Goal: Task Accomplishment & Management: Complete application form

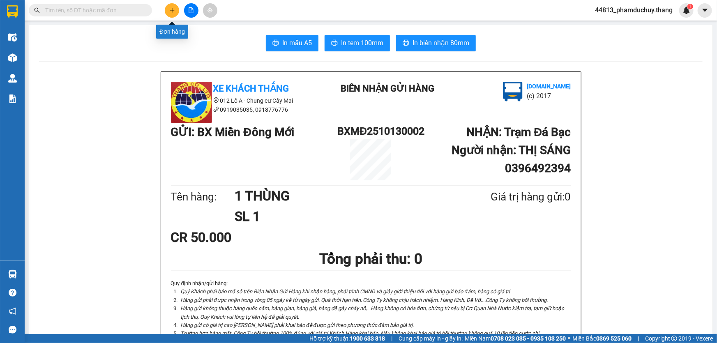
click at [171, 12] on icon "plus" at bounding box center [172, 10] width 6 height 6
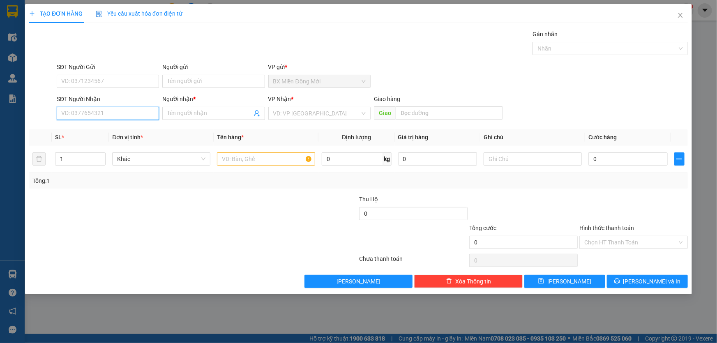
click at [112, 107] on input "SĐT Người Nhận" at bounding box center [108, 113] width 102 height 13
type input "0899493128"
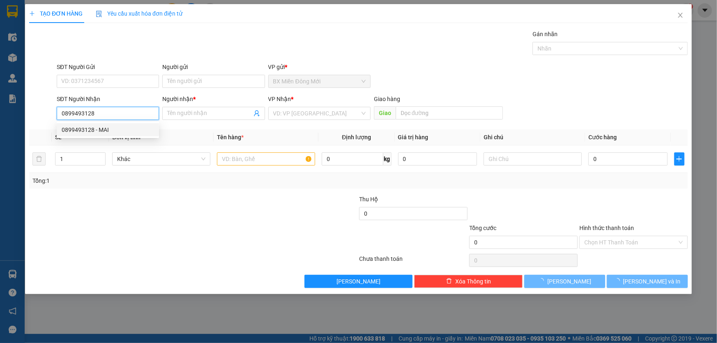
click at [100, 132] on div "0899493128 - MAI" at bounding box center [108, 129] width 93 height 9
type input "MAI"
type input "ĐẦU KINH 85"
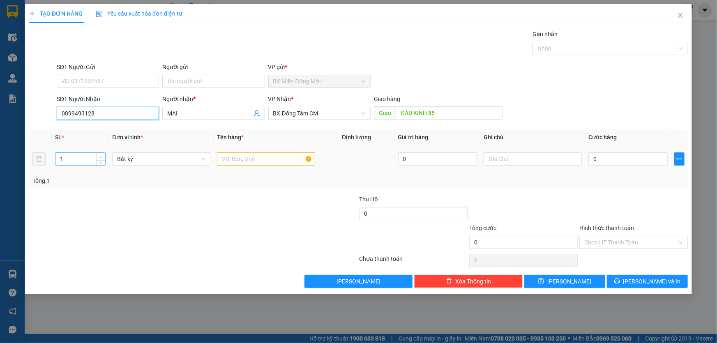
type input "0899493128"
type input "2"
click at [100, 157] on icon "up" at bounding box center [101, 157] width 3 height 3
click at [232, 160] on input "text" at bounding box center [266, 159] width 98 height 13
click at [319, 116] on span "BX Đồng Tâm CM" at bounding box center [319, 113] width 93 height 12
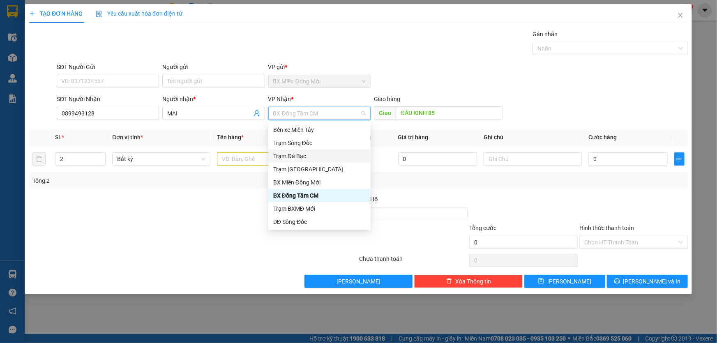
click at [306, 154] on div "Trạm Đá Bạc" at bounding box center [319, 156] width 93 height 9
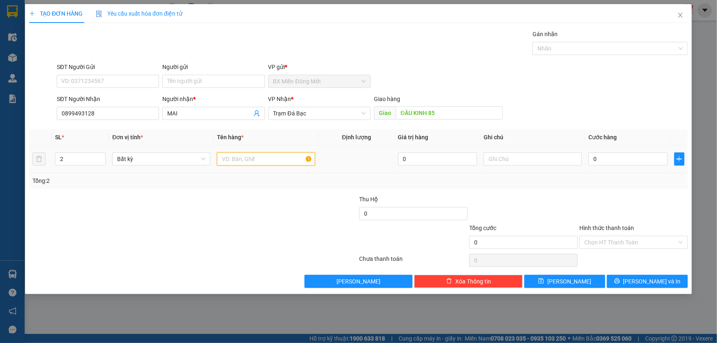
click at [267, 162] on input "text" at bounding box center [266, 159] width 98 height 13
type input "1 THÙNG XỐP+1 GIỎ"
click at [607, 151] on div "0" at bounding box center [628, 159] width 79 height 16
click at [608, 157] on input "0" at bounding box center [628, 159] width 79 height 13
type input "1"
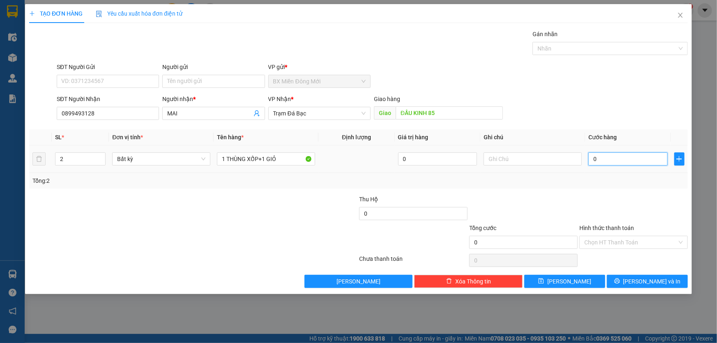
type input "1"
type input "10"
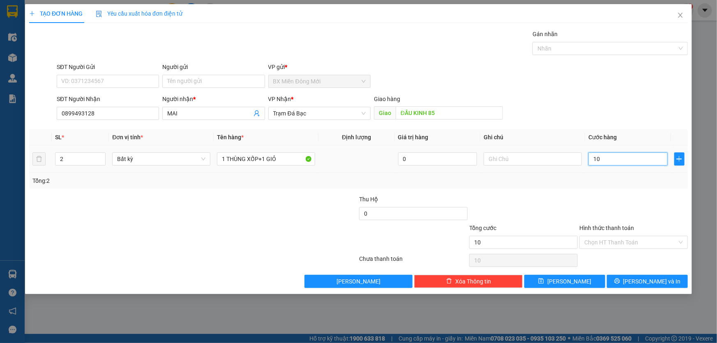
type input "100"
type input "1.000"
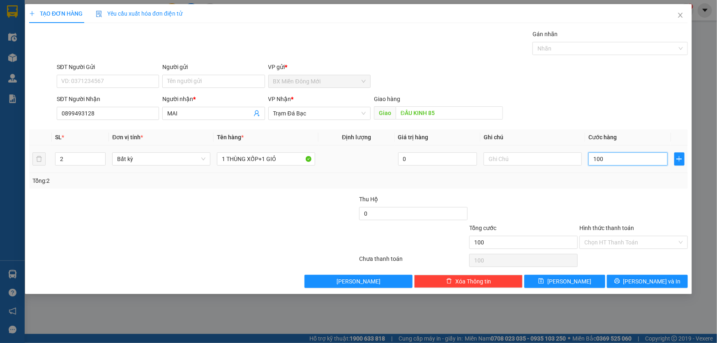
type input "1.000"
type input "10.000"
type input "100.000"
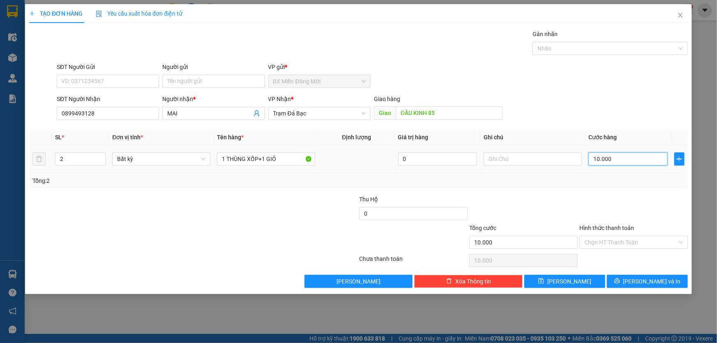
type input "100.000"
click at [643, 106] on div "SĐT Người Nhận 0899493128 Người nhận * MAI VP Nhận * Trạm Đá Bạc Giao hàng Giao…" at bounding box center [372, 109] width 635 height 29
click at [621, 243] on input "Hình thức thanh toán" at bounding box center [631, 242] width 93 height 12
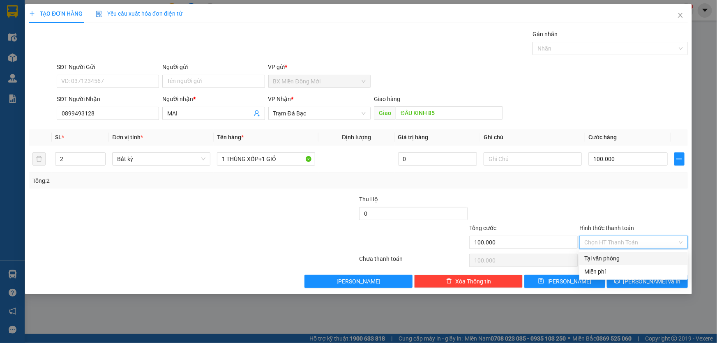
click at [623, 244] on input "Hình thức thanh toán" at bounding box center [631, 242] width 93 height 12
click at [613, 205] on div at bounding box center [634, 209] width 110 height 29
click at [621, 242] on input "Hình thức thanh toán" at bounding box center [631, 242] width 93 height 12
click at [620, 260] on div "Tại văn phòng" at bounding box center [634, 258] width 99 height 9
type input "0"
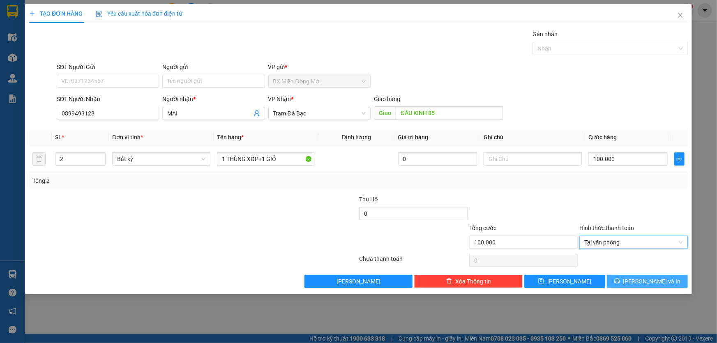
click at [639, 280] on button "[PERSON_NAME] và In" at bounding box center [647, 281] width 81 height 13
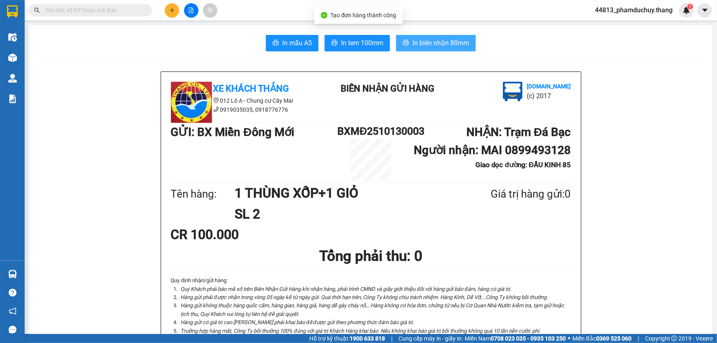
click at [409, 44] on button "In biên nhận 80mm" at bounding box center [436, 43] width 80 height 16
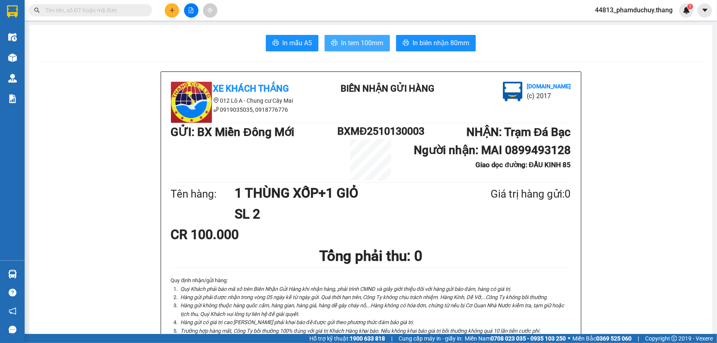
click at [363, 41] on span "In tem 100mm" at bounding box center [362, 43] width 42 height 10
